Goal: Information Seeking & Learning: Learn about a topic

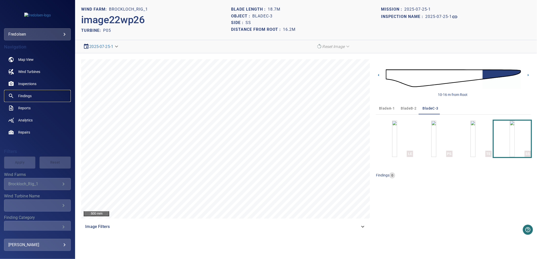
click at [23, 96] on span "Findings" at bounding box center [24, 95] width 13 height 5
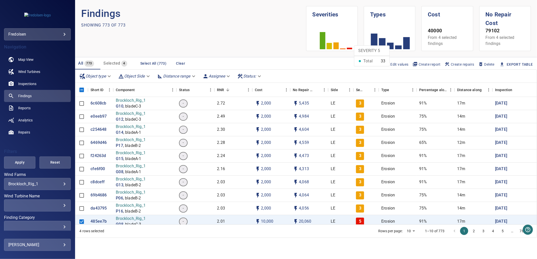
click at [350, 48] on rect at bounding box center [349, 49] width 5 height 2
click at [363, 87] on div "Severity" at bounding box center [360, 90] width 8 height 14
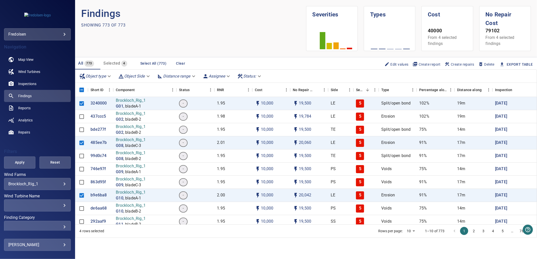
scroll to position [44, 0]
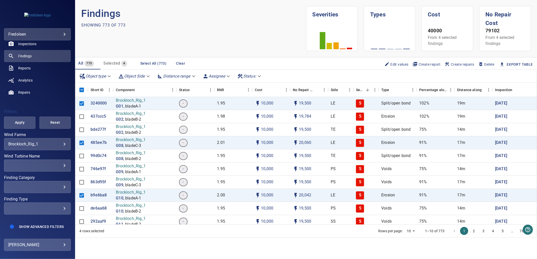
click at [48, 228] on span "Show Advanced Filters" at bounding box center [41, 227] width 45 height 4
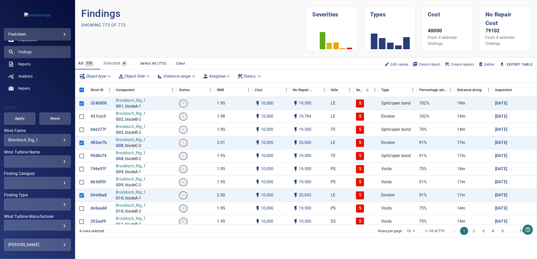
click at [40, 180] on div "​ ​" at bounding box center [37, 183] width 67 height 12
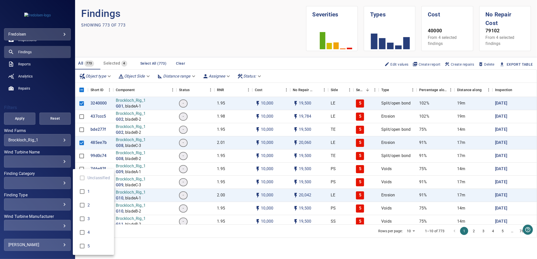
type input "*"
click at [14, 115] on div "Finding Category" at bounding box center [268, 129] width 537 height 259
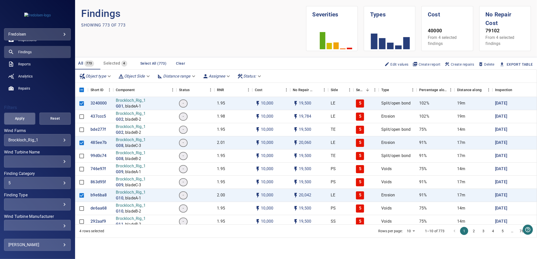
click at [21, 120] on span "Apply" at bounding box center [19, 118] width 19 height 6
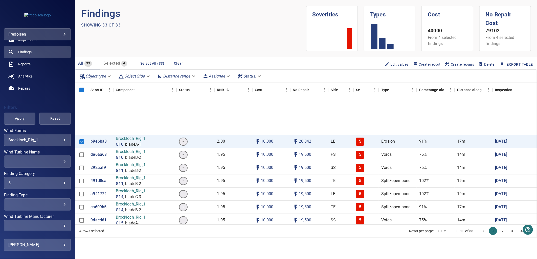
scroll to position [0, 0]
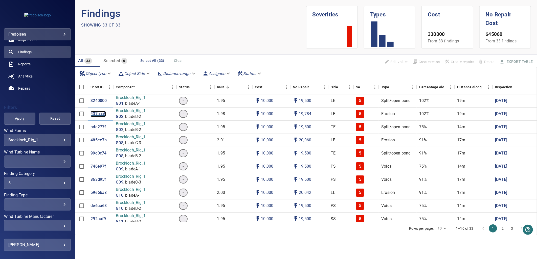
click at [95, 114] on p "437ccc5" at bounding box center [97, 114] width 15 height 6
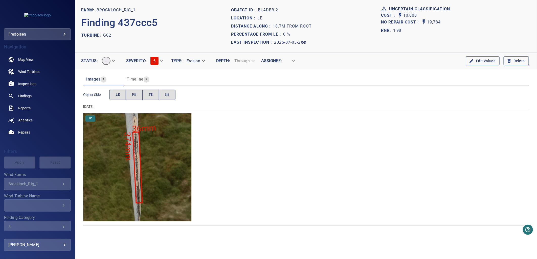
click at [135, 160] on img "Brockloch_Rig_1/G02/2025-07-03-2/2025-07-03-1/image56wp64.jpg" at bounding box center [137, 167] width 108 height 108
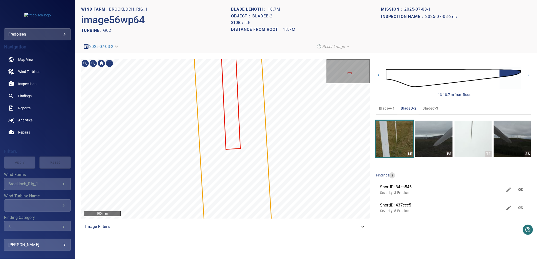
click at [218, 59] on div "Brockloch_Rig_1/G02/437ccc50-5c1b-11f0-80f2-b573c1ede5d9 Severity 5 Erosion" at bounding box center [225, 59] width 289 height 0
click at [233, 59] on div "Brockloch_Rig_1/G02/437ccc50-5c1b-11f0-80f2-b573c1ede5d9 Severity 5 Erosion" at bounding box center [225, 59] width 289 height 0
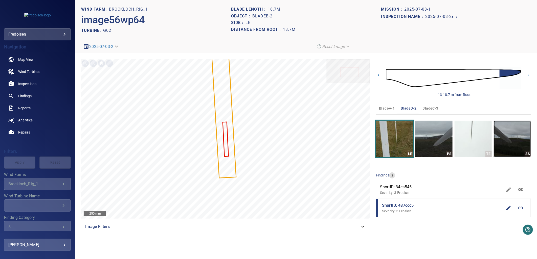
click at [504, 131] on img "button" at bounding box center [511, 139] width 37 height 36
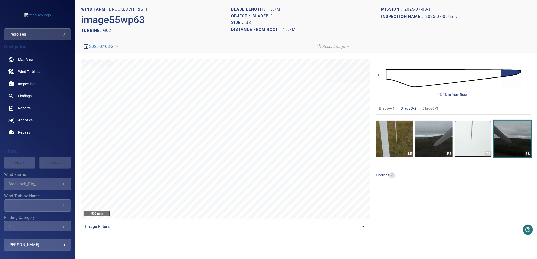
click at [467, 132] on img "button" at bounding box center [472, 139] width 37 height 36
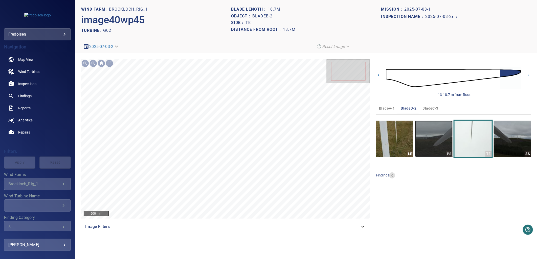
click at [443, 137] on img "button" at bounding box center [433, 139] width 37 height 36
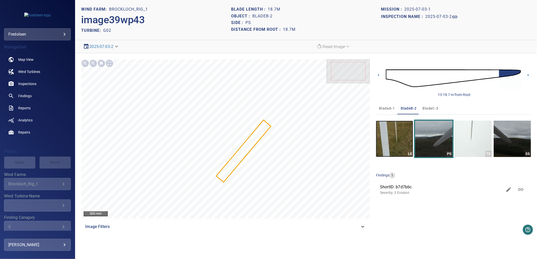
click at [404, 144] on img "button" at bounding box center [394, 139] width 37 height 36
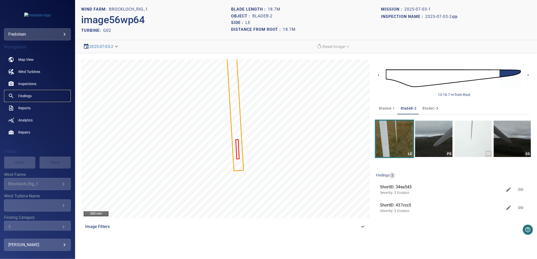
click at [26, 97] on span "Findings" at bounding box center [24, 95] width 13 height 5
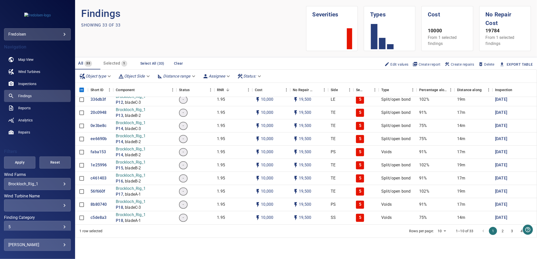
scroll to position [310, 0]
click at [94, 215] on p "c5de8a3" at bounding box center [98, 218] width 16 height 6
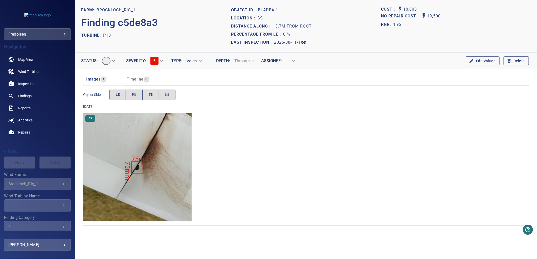
click at [144, 172] on img "Brockloch_Rig_1/P18/2025-08-11-1/2025-08-11-2/image85wp95.jpg" at bounding box center [137, 167] width 108 height 108
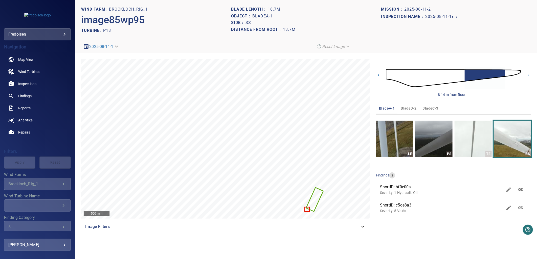
click at [238, 127] on div "Brockloch_Rig_1/P18/bf0e00a0-7917-11f0-93d3-bdeb45a5b6f9 Severity 1 Hydraulic O…" at bounding box center [225, 138] width 289 height 159
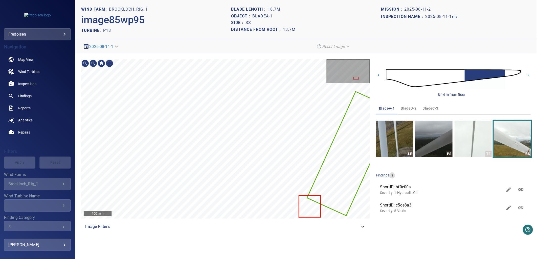
click at [256, 162] on div "Brockloch_Rig_1/P18/bf0e00a0-7917-11f0-93d3-bdeb45a5b6f9 Severity 1 Hydraulic O…" at bounding box center [225, 138] width 289 height 159
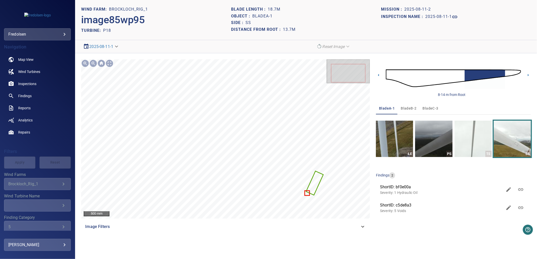
click at [475, 78] on img at bounding box center [453, 78] width 135 height 33
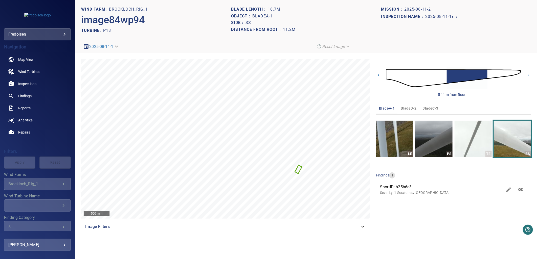
click at [508, 71] on img at bounding box center [453, 78] width 135 height 33
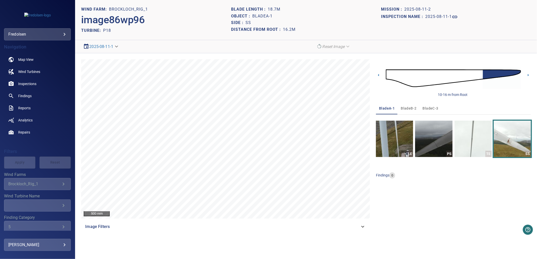
click at [395, 79] on img at bounding box center [453, 78] width 135 height 33
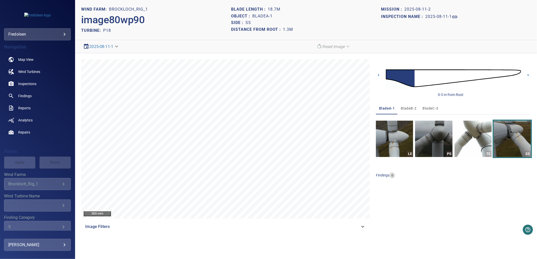
click at [438, 79] on img at bounding box center [453, 78] width 135 height 33
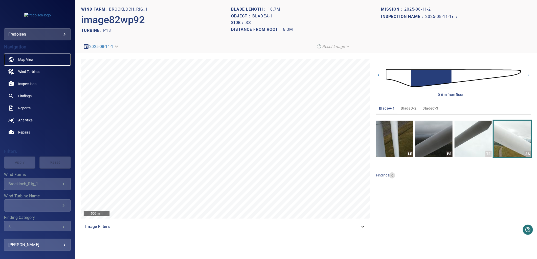
click at [32, 59] on span "Map View" at bounding box center [25, 59] width 15 height 5
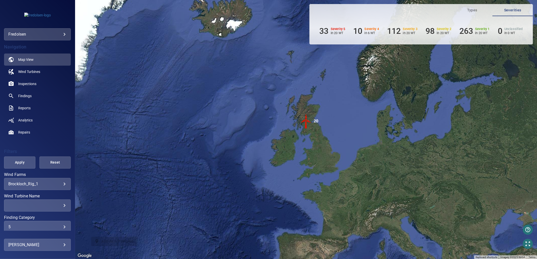
click at [304, 128] on img "20" at bounding box center [305, 121] width 15 height 15
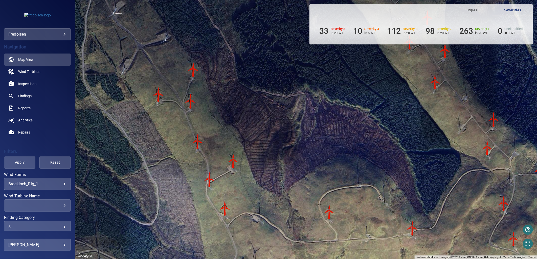
drag, startPoint x: 298, startPoint y: 223, endPoint x: 210, endPoint y: 119, distance: 136.0
click at [210, 119] on div "To navigate, press the arrow keys. To activate drag with keyboard, press Alt + …" at bounding box center [306, 129] width 462 height 259
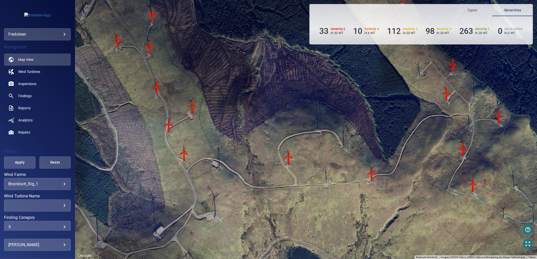
drag, startPoint x: 296, startPoint y: 206, endPoint x: 254, endPoint y: 151, distance: 69.3
click at [254, 151] on div "To navigate, press the arrow keys. To activate drag with keyboard, press Alt + …" at bounding box center [306, 129] width 462 height 259
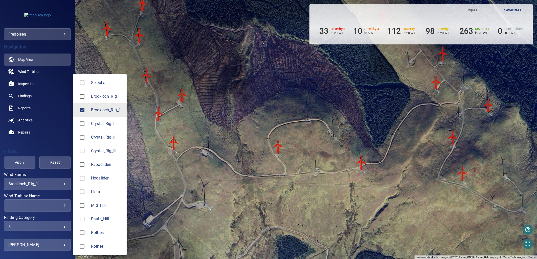
click at [27, 184] on body "**********" at bounding box center [268, 129] width 537 height 259
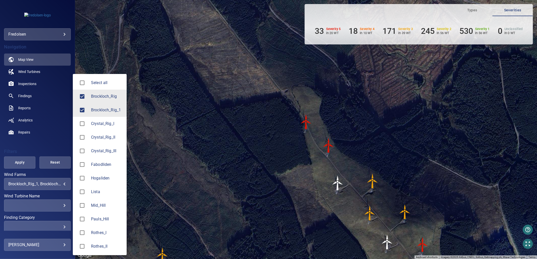
drag, startPoint x: 293, startPoint y: 174, endPoint x: 260, endPoint y: 144, distance: 44.1
click at [260, 144] on div at bounding box center [268, 129] width 537 height 259
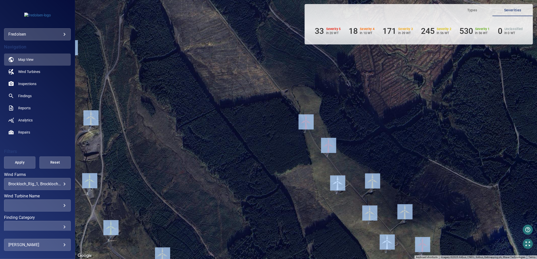
drag, startPoint x: 268, startPoint y: 159, endPoint x: 245, endPoint y: 134, distance: 34.0
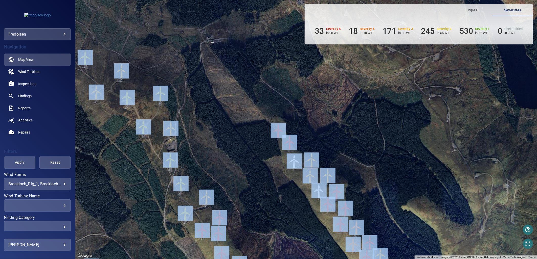
click at [252, 167] on div "To navigate, press the arrow keys. To activate drag with keyboard, press Alt + …" at bounding box center [306, 129] width 462 height 259
click at [248, 172] on div "To navigate, press the arrow keys. To activate drag with keyboard, press Alt + …" at bounding box center [306, 129] width 462 height 259
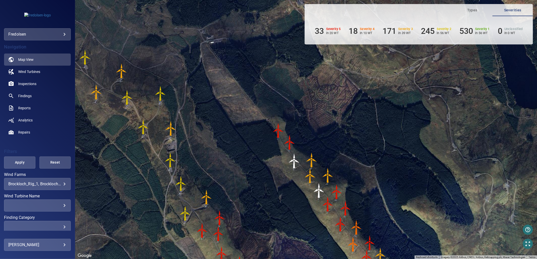
click at [39, 180] on div "**********" at bounding box center [37, 184] width 67 height 12
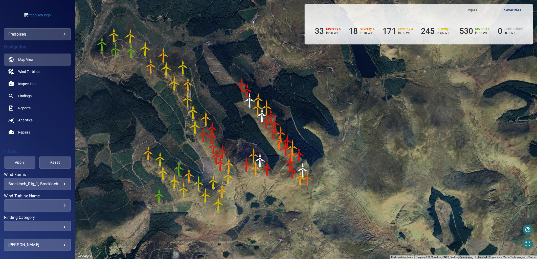
drag, startPoint x: 213, startPoint y: 182, endPoint x: 223, endPoint y: 120, distance: 63.1
click at [223, 120] on div "To navigate, press the arrow keys. To activate drag with keyboard, press Alt + …" at bounding box center [306, 129] width 462 height 259
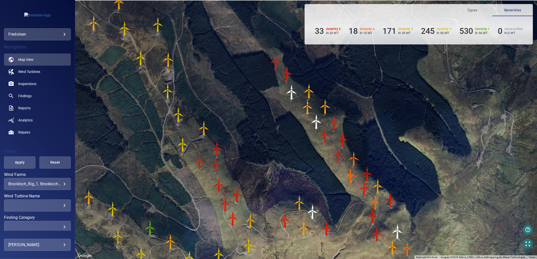
drag, startPoint x: 254, startPoint y: 127, endPoint x: 250, endPoint y: 158, distance: 31.4
click at [250, 158] on div "To navigate, press the arrow keys. To activate drag with keyboard, press Alt + …" at bounding box center [306, 129] width 462 height 259
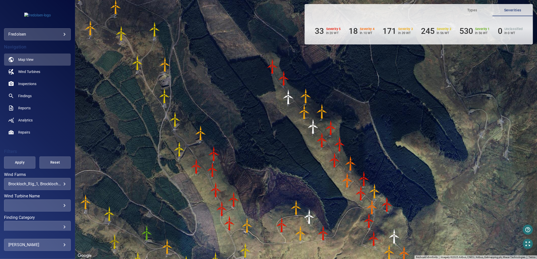
click at [290, 96] on img "G03" at bounding box center [288, 96] width 15 height 15
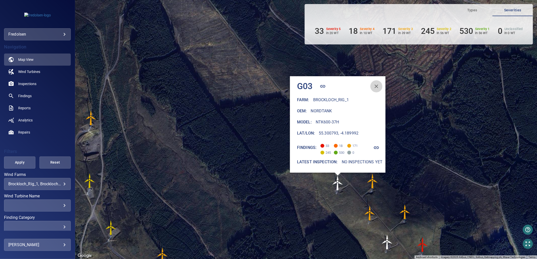
click at [377, 87] on icon "button" at bounding box center [376, 86] width 6 height 6
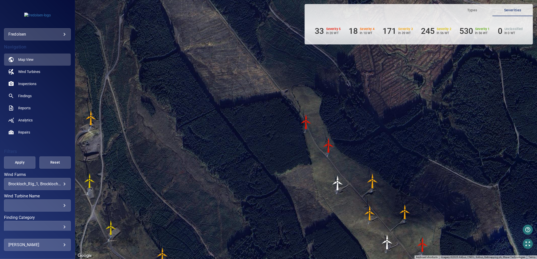
click at [28, 188] on div "**********" at bounding box center [37, 184] width 67 height 12
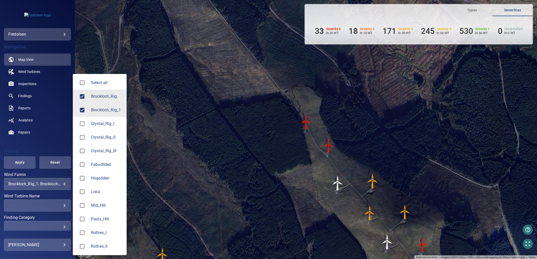
click at [61, 183] on body "**********" at bounding box center [268, 129] width 537 height 259
type input "**********"
click at [240, 177] on div at bounding box center [268, 129] width 537 height 259
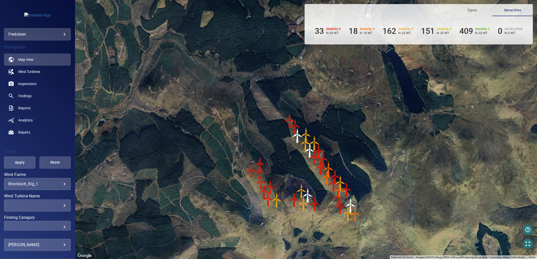
drag, startPoint x: 309, startPoint y: 200, endPoint x: 294, endPoint y: 163, distance: 40.3
click at [294, 163] on div "To activate drag with keyboard, press Alt + Enter. Once in keyboard drag state,…" at bounding box center [306, 129] width 462 height 259
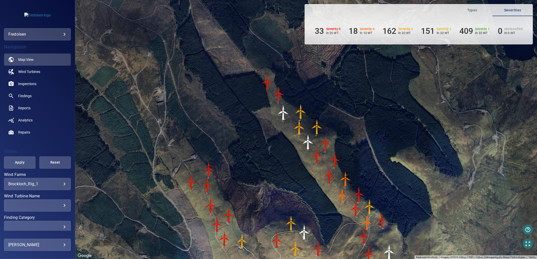
click at [308, 144] on img "G07" at bounding box center [307, 142] width 15 height 15
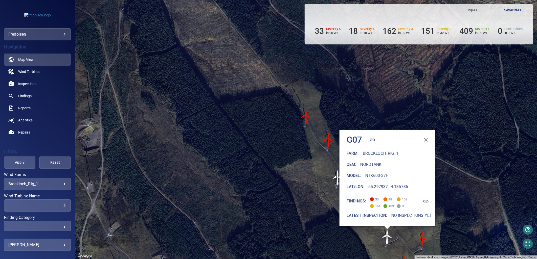
click at [387, 238] on img "G07" at bounding box center [386, 236] width 15 height 15
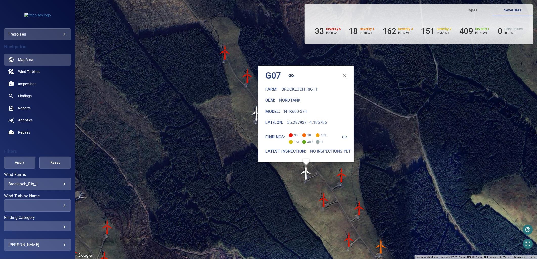
click at [343, 184] on div "To activate drag with keyboard, press Alt + Enter. Once in keyboard drag state,…" at bounding box center [306, 129] width 462 height 259
click at [324, 201] on img "G09" at bounding box center [323, 199] width 15 height 15
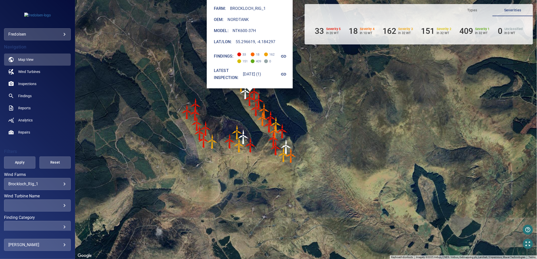
drag, startPoint x: 327, startPoint y: 208, endPoint x: 267, endPoint y: 127, distance: 101.5
click at [269, 62] on div at bounding box center [489, 62] width 462 height 0
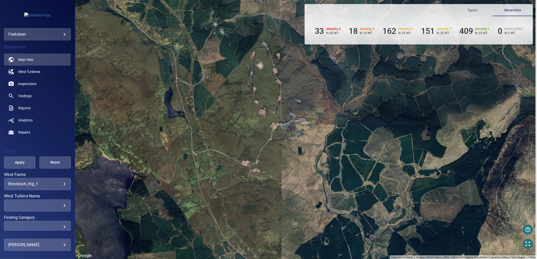
drag, startPoint x: 294, startPoint y: 104, endPoint x: 271, endPoint y: 180, distance: 79.0
click at [271, 180] on div "To activate drag with keyboard, press Alt + Enter. Once in keyboard drag state,…" at bounding box center [306, 129] width 462 height 259
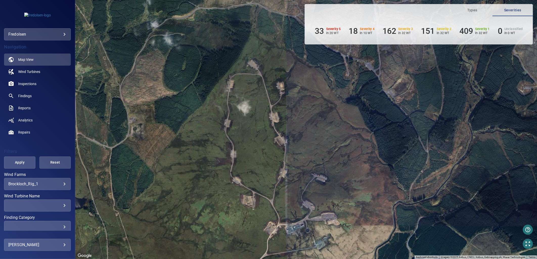
drag, startPoint x: 220, startPoint y: 155, endPoint x: 246, endPoint y: 178, distance: 34.7
click at [246, 178] on div "To activate drag with keyboard, press Alt + Enter. Once in keyboard drag state,…" at bounding box center [306, 129] width 462 height 259
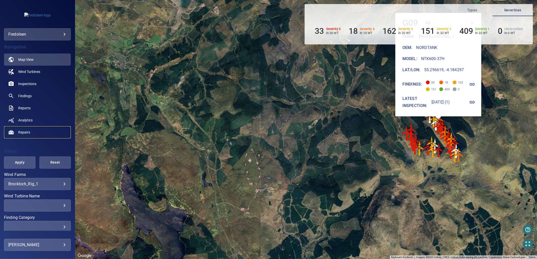
click at [28, 131] on span "Repairs" at bounding box center [24, 132] width 12 height 5
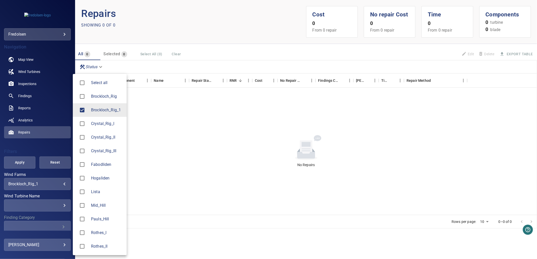
click at [56, 183] on body "**********" at bounding box center [268, 129] width 537 height 259
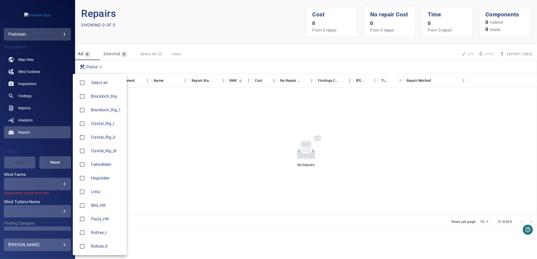
type input "*****"
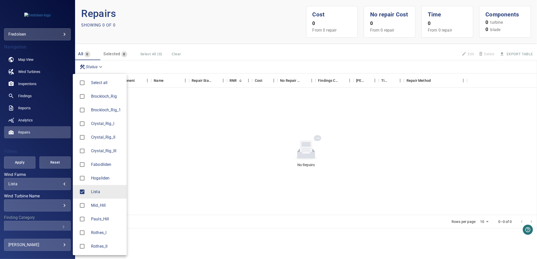
click at [258, 44] on div at bounding box center [268, 129] width 537 height 259
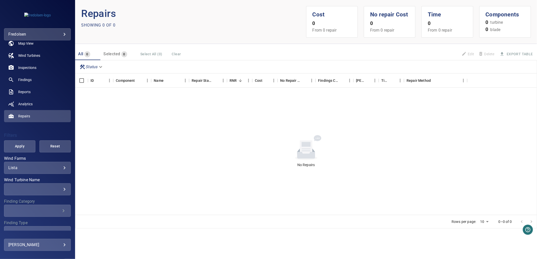
scroll to position [44, 0]
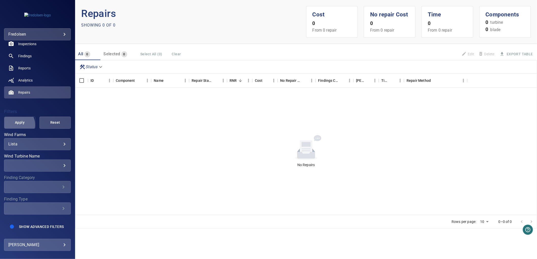
click at [16, 121] on span "Apply" at bounding box center [19, 123] width 19 height 6
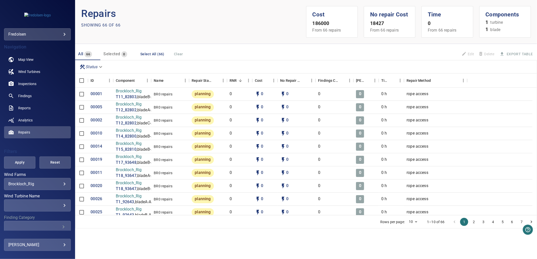
click at [54, 187] on div "**********" at bounding box center [37, 184] width 67 height 12
click at [59, 186] on body "**********" at bounding box center [268, 129] width 537 height 259
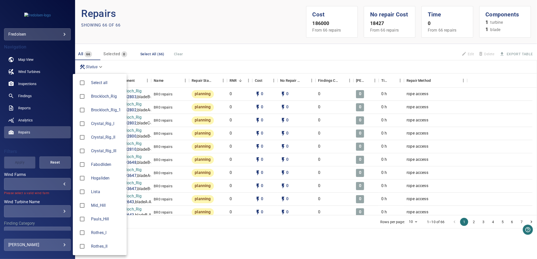
type input "*****"
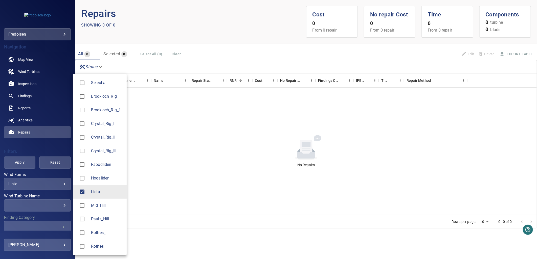
click at [168, 254] on div at bounding box center [268, 129] width 537 height 259
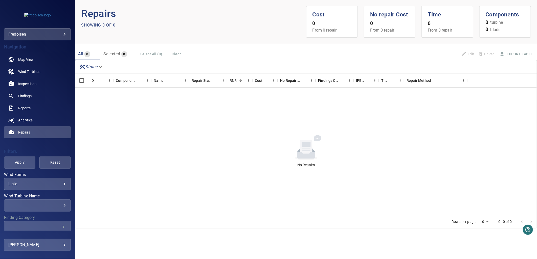
click at [31, 189] on div "Lista ***** ​" at bounding box center [37, 184] width 67 height 12
click at [61, 184] on body "**********" at bounding box center [268, 129] width 537 height 259
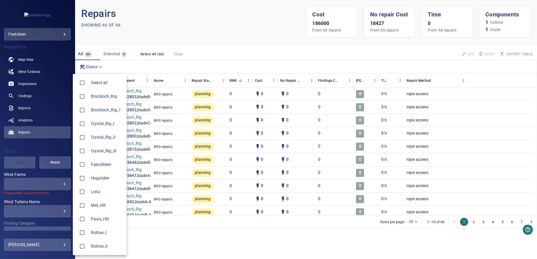
type input "*********"
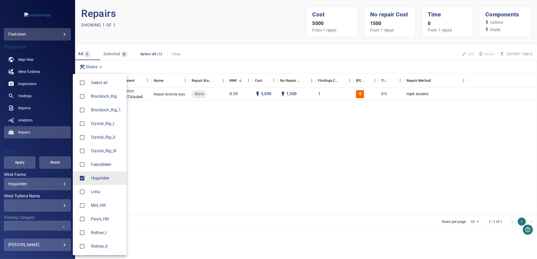
click at [223, 149] on div at bounding box center [268, 129] width 537 height 259
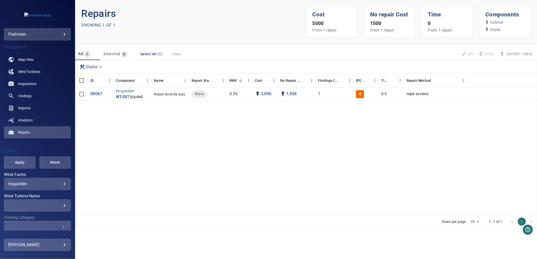
click at [46, 183] on body "**********" at bounding box center [268, 129] width 537 height 259
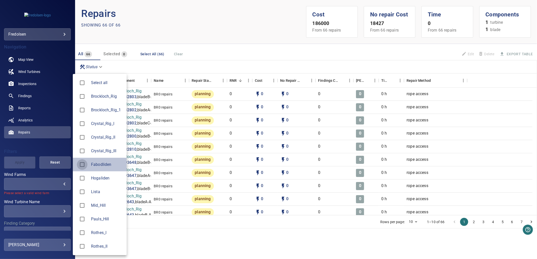
type input "**********"
type input "*****"
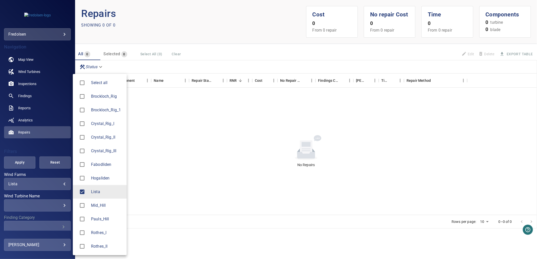
click at [45, 145] on div at bounding box center [268, 129] width 537 height 259
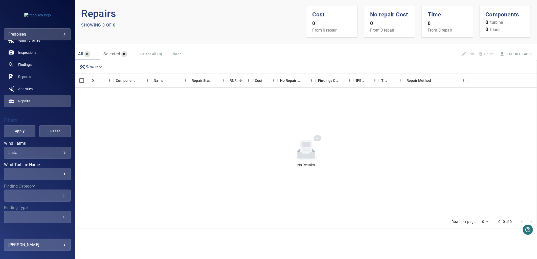
scroll to position [44, 0]
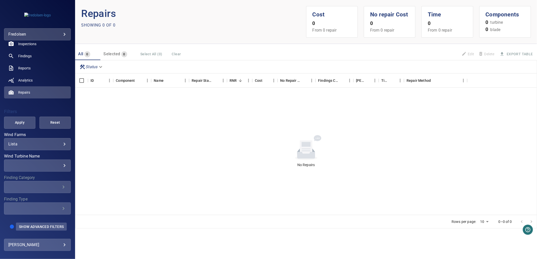
click at [39, 225] on span "Show Advanced Filters" at bounding box center [41, 227] width 45 height 4
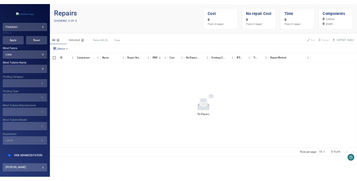
scroll to position [0, 0]
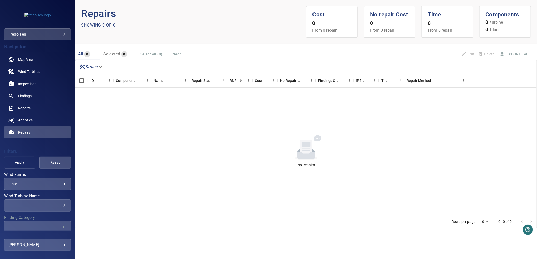
click at [16, 160] on span "Apply" at bounding box center [19, 162] width 19 height 6
click at [44, 64] on link "Map View" at bounding box center [37, 60] width 67 height 12
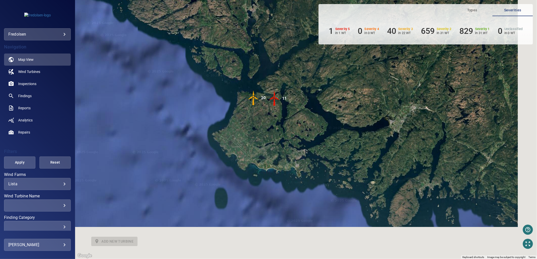
drag, startPoint x: 262, startPoint y: 113, endPoint x: 216, endPoint y: 13, distance: 109.9
click at [216, 13] on div "To activate drag with keyboard, press Alt + Enter. Once in keyboard drag state,…" at bounding box center [306, 129] width 462 height 259
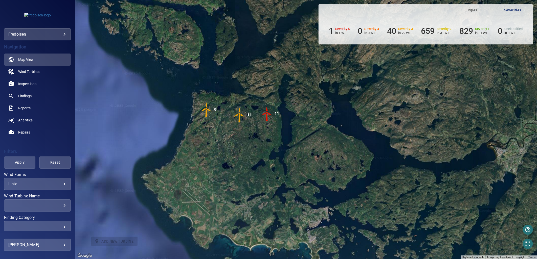
click at [208, 113] on img "9" at bounding box center [206, 109] width 15 height 15
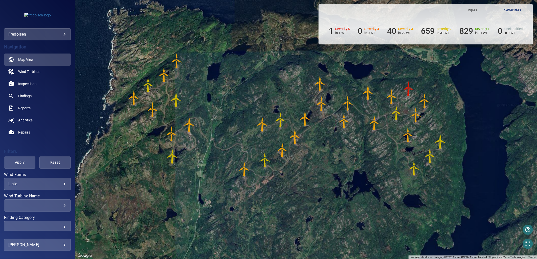
drag, startPoint x: 319, startPoint y: 193, endPoint x: 306, endPoint y: 139, distance: 55.8
click at [306, 139] on div "To activate drag with keyboard, press Alt + Enter. Once in keyboard drag state,…" at bounding box center [306, 129] width 462 height 259
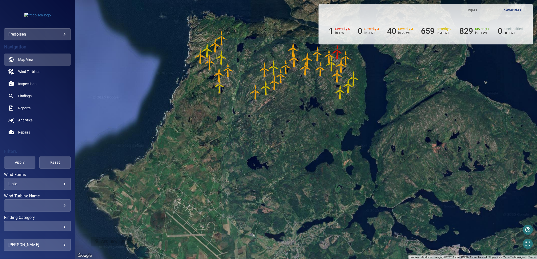
drag, startPoint x: 220, startPoint y: 145, endPoint x: 235, endPoint y: 101, distance: 46.5
click at [235, 101] on div "To activate drag with keyboard, press Alt + Enter. Once in keyboard drag state,…" at bounding box center [306, 129] width 462 height 259
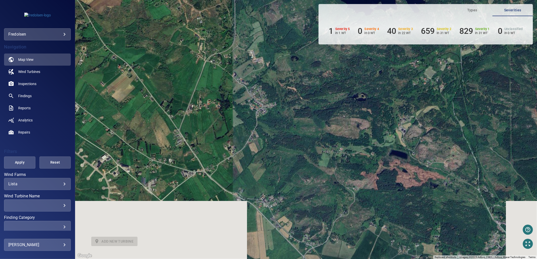
drag, startPoint x: 188, startPoint y: 174, endPoint x: 235, endPoint y: 53, distance: 129.6
click at [235, 53] on div "To activate drag with keyboard, press Alt + Enter. Once in keyboard drag state,…" at bounding box center [306, 129] width 462 height 259
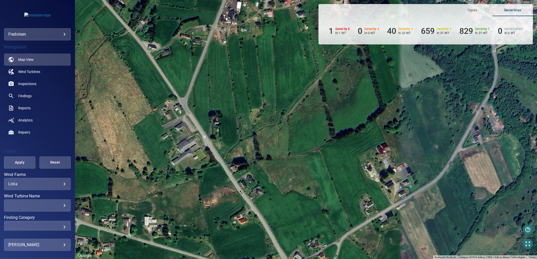
drag, startPoint x: 170, startPoint y: 115, endPoint x: 196, endPoint y: 105, distance: 27.7
click at [191, 106] on div "To activate drag with keyboard, press Alt + Enter. Once in keyboard drag state,…" at bounding box center [306, 129] width 462 height 259
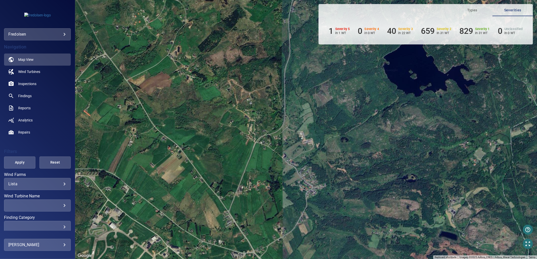
drag, startPoint x: 189, startPoint y: 122, endPoint x: 216, endPoint y: 197, distance: 79.3
click at [216, 197] on div "To activate drag with keyboard, press Alt + Enter. Once in keyboard drag state,…" at bounding box center [306, 129] width 462 height 259
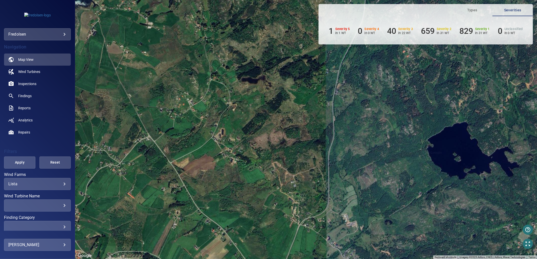
drag, startPoint x: 156, startPoint y: 119, endPoint x: 200, endPoint y: 202, distance: 93.6
click at [200, 202] on div "To activate drag with keyboard, press Alt + Enter. Once in keyboard drag state,…" at bounding box center [306, 129] width 462 height 259
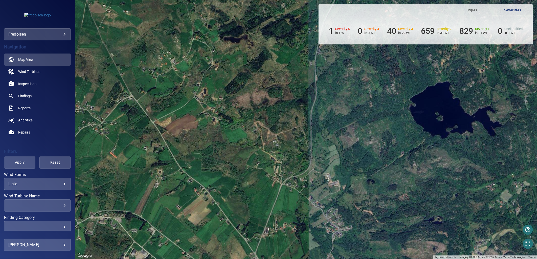
drag, startPoint x: 286, startPoint y: 199, endPoint x: 263, endPoint y: 145, distance: 58.1
click at [266, 152] on div "To activate drag with keyboard, press Alt + Enter. Once in keyboard drag state,…" at bounding box center [306, 129] width 462 height 259
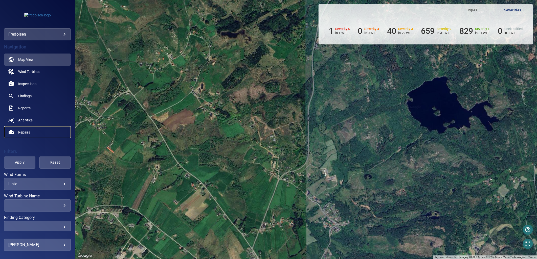
click at [26, 135] on link "Repairs" at bounding box center [37, 132] width 67 height 12
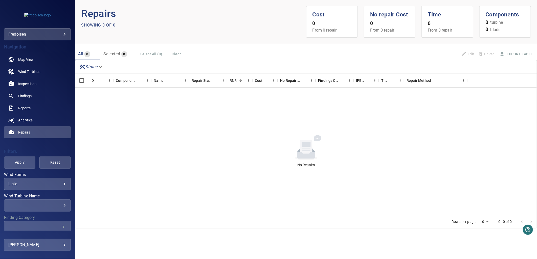
drag, startPoint x: 519, startPoint y: 137, endPoint x: 417, endPoint y: 38, distance: 142.6
click at [417, 38] on header "Repairs Showing 0 of 0 Cost 0 From 0 repair No repair Cost 0 From 0 repair Time…" at bounding box center [306, 22] width 462 height 44
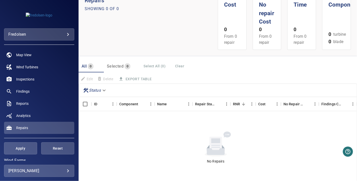
scroll to position [11, 0]
